Goal: Task Accomplishment & Management: Manage account settings

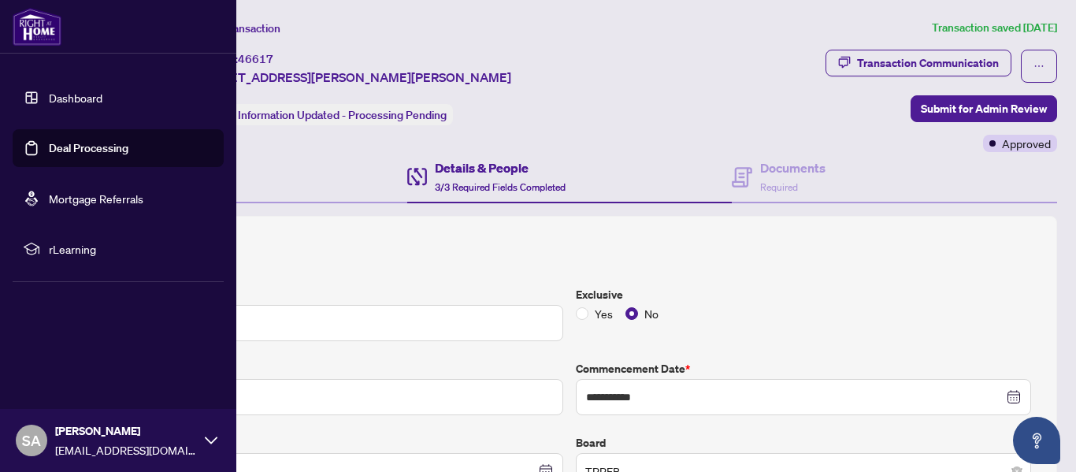
click at [59, 147] on link "Deal Processing" at bounding box center [89, 148] width 80 height 14
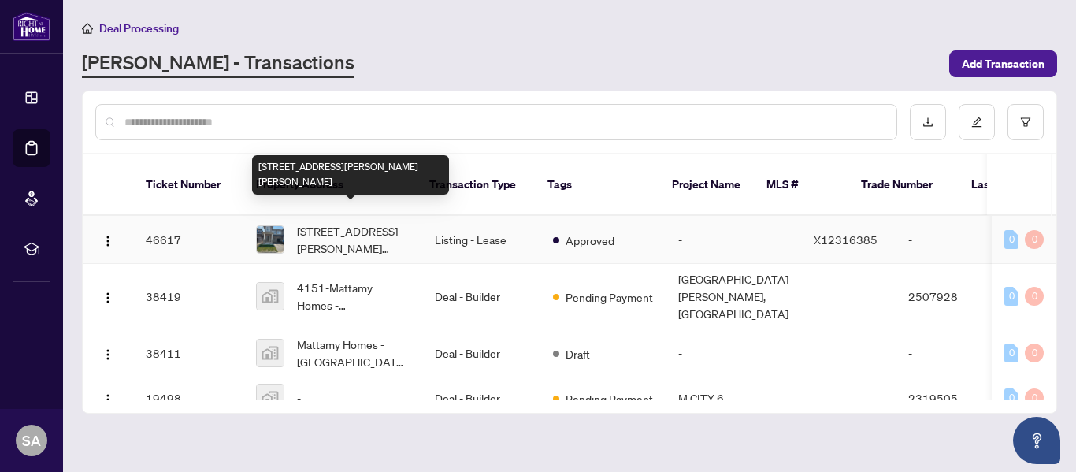
click at [341, 223] on span "[STREET_ADDRESS][PERSON_NAME][PERSON_NAME]" at bounding box center [353, 239] width 113 height 35
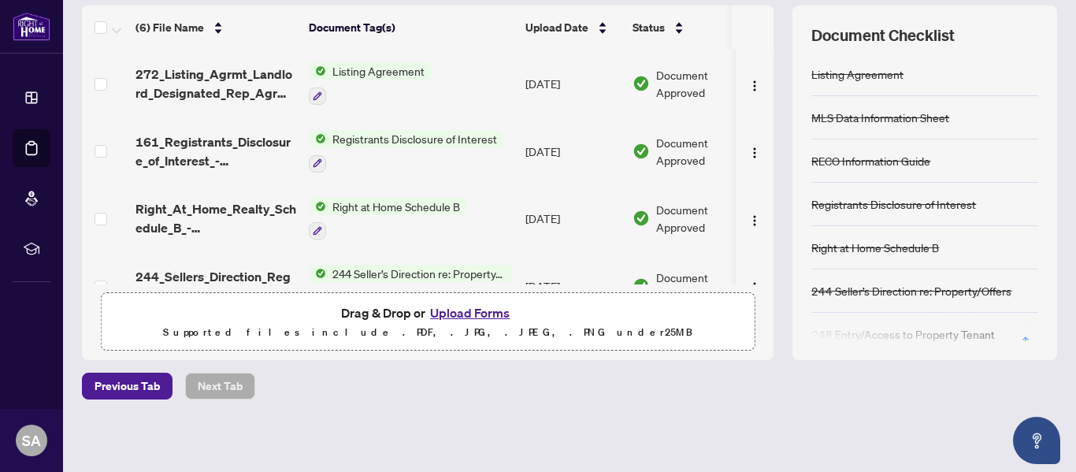
scroll to position [211, 0]
click at [466, 310] on button "Upload Forms" at bounding box center [469, 312] width 89 height 20
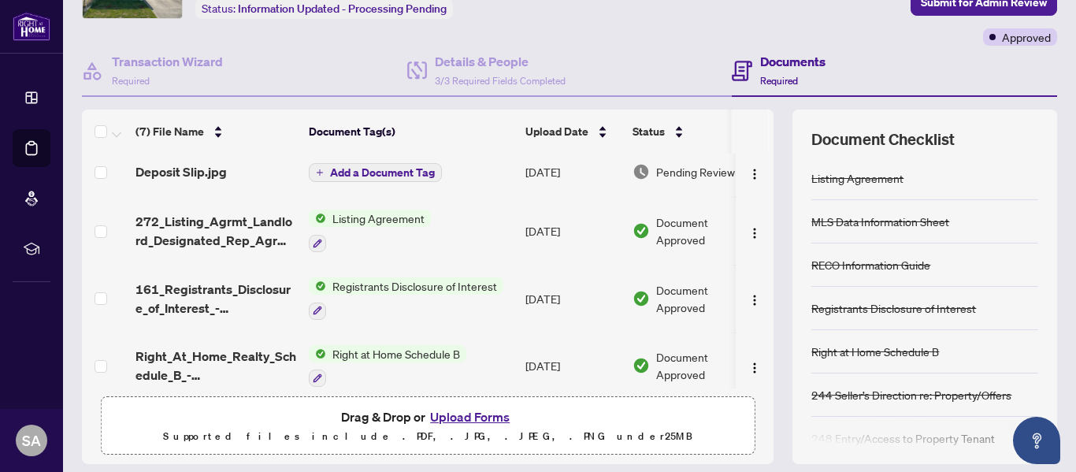
scroll to position [0, 0]
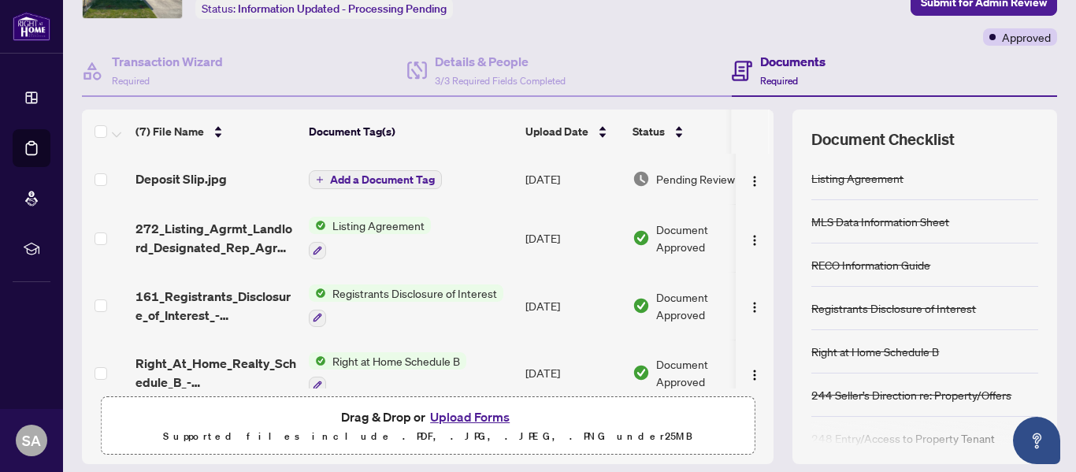
click at [365, 177] on span "Add a Document Tag" at bounding box center [382, 179] width 105 height 11
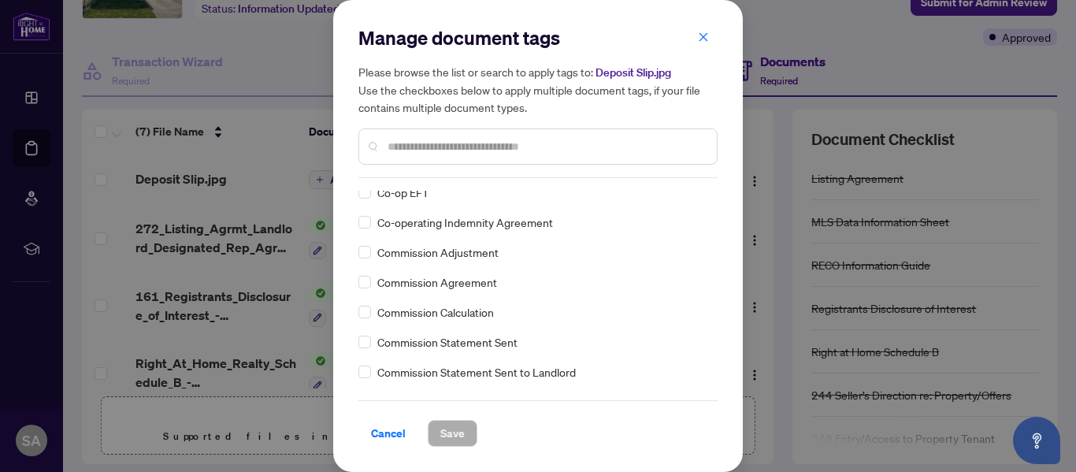
scroll to position [762, 0]
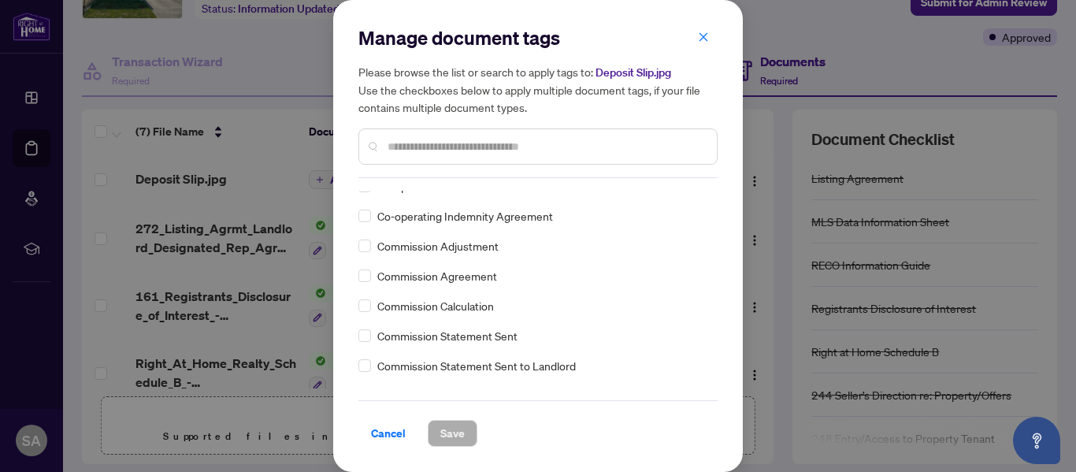
click at [414, 150] on input "text" at bounding box center [546, 146] width 317 height 17
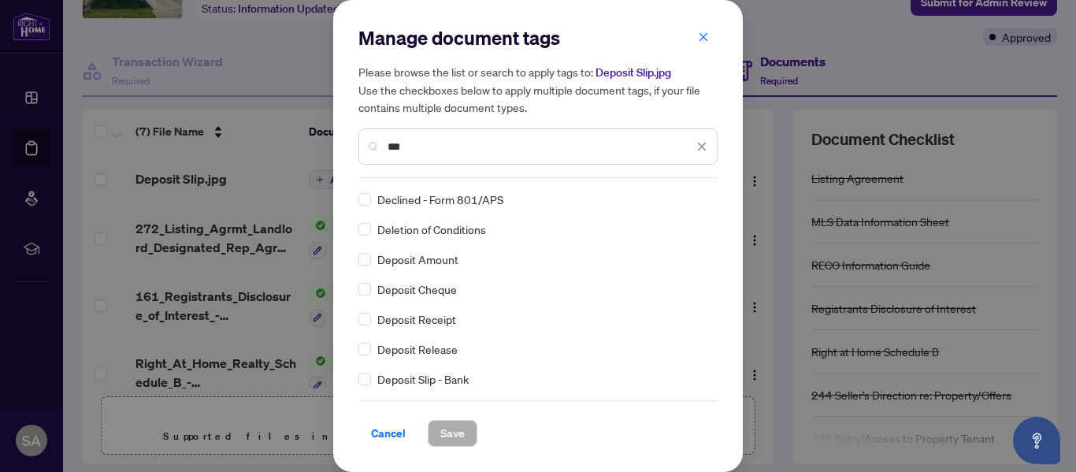
scroll to position [0, 0]
type input "***"
click at [449, 433] on span "Save" at bounding box center [452, 433] width 24 height 25
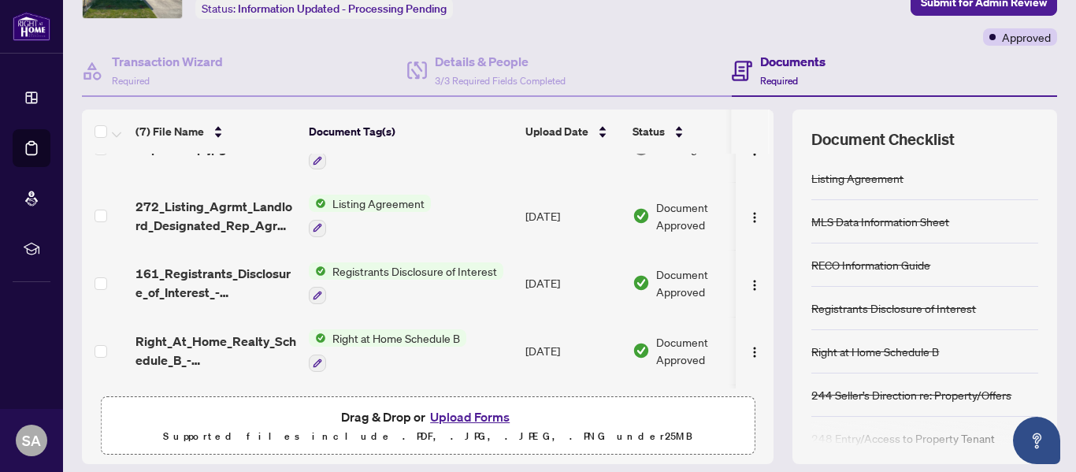
scroll to position [79, 0]
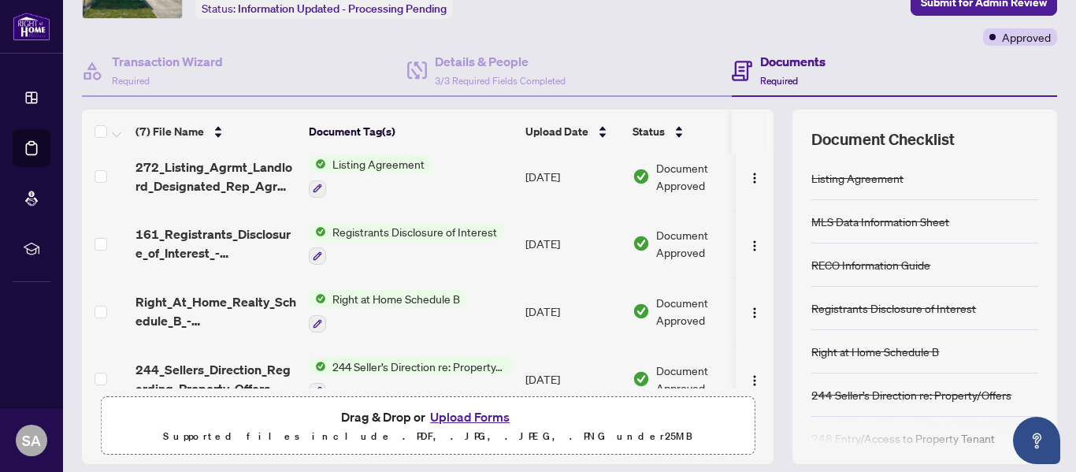
click at [455, 417] on button "Upload Forms" at bounding box center [469, 417] width 89 height 20
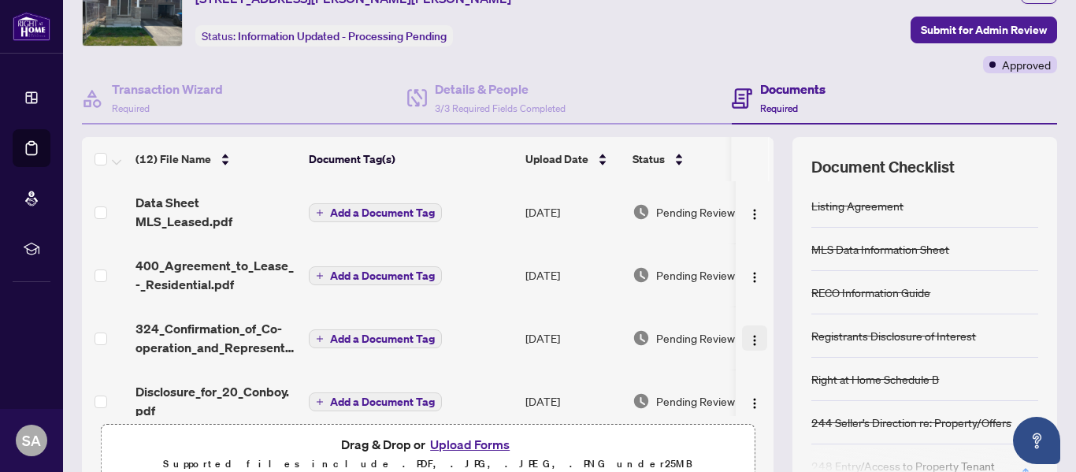
scroll to position [0, 0]
click at [391, 271] on span "Add a Document Tag" at bounding box center [382, 276] width 105 height 11
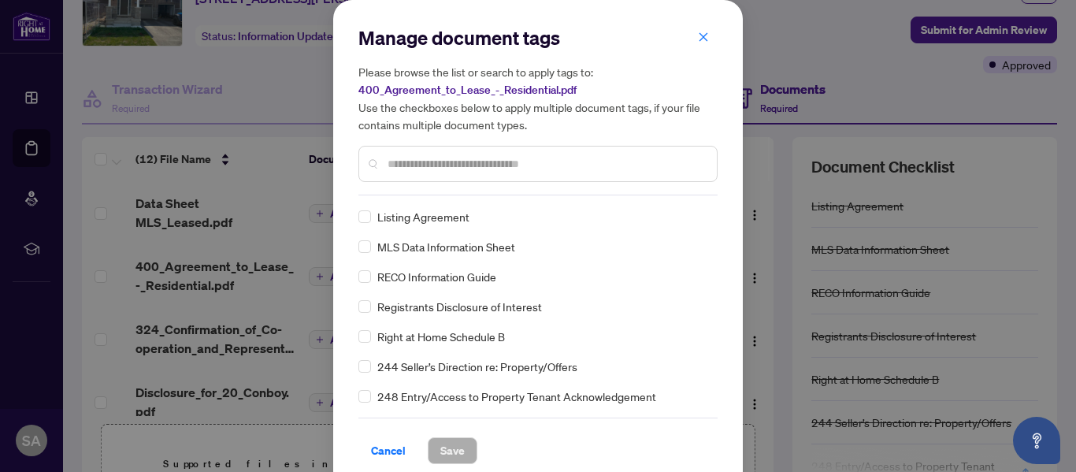
click at [406, 163] on input "text" at bounding box center [546, 163] width 317 height 17
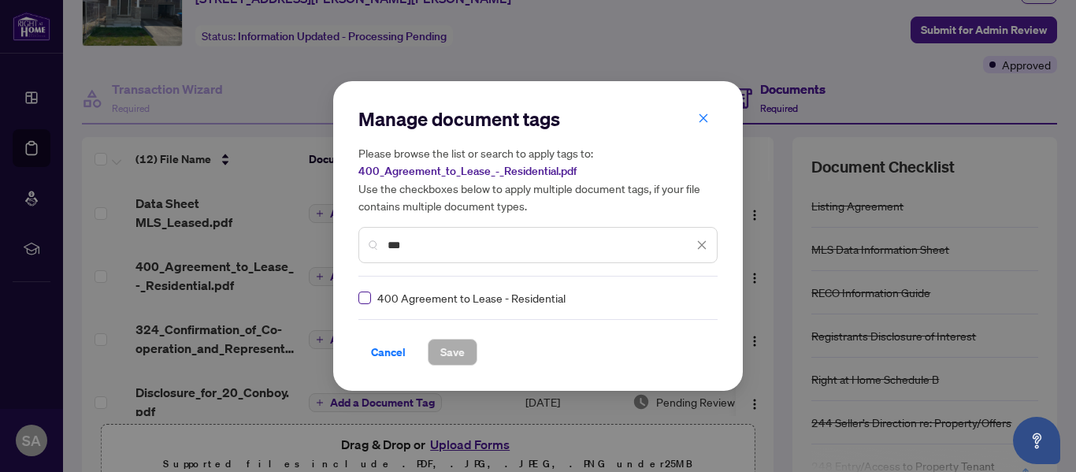
type input "***"
click at [455, 353] on span "Save" at bounding box center [452, 352] width 24 height 25
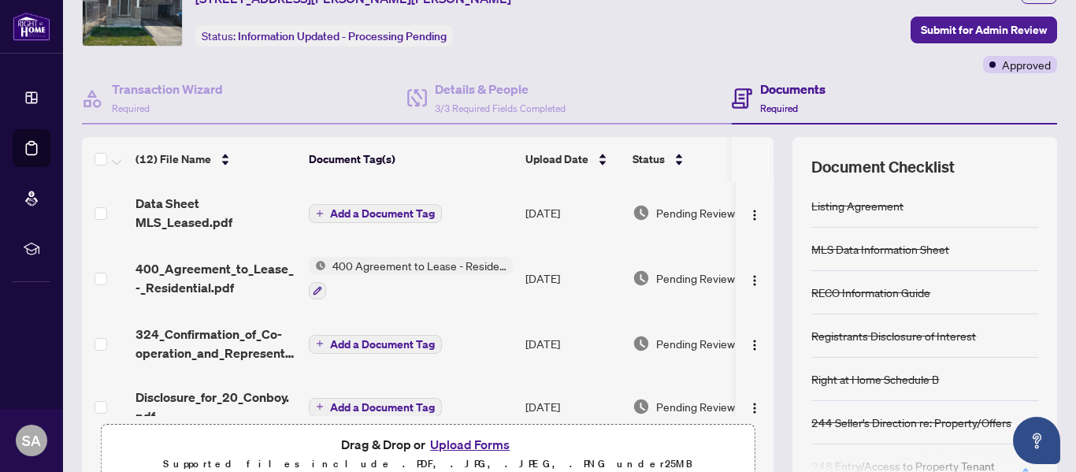
click at [377, 339] on span "Add a Document Tag" at bounding box center [382, 344] width 105 height 11
